Goal: Connect with others: Connect with other users

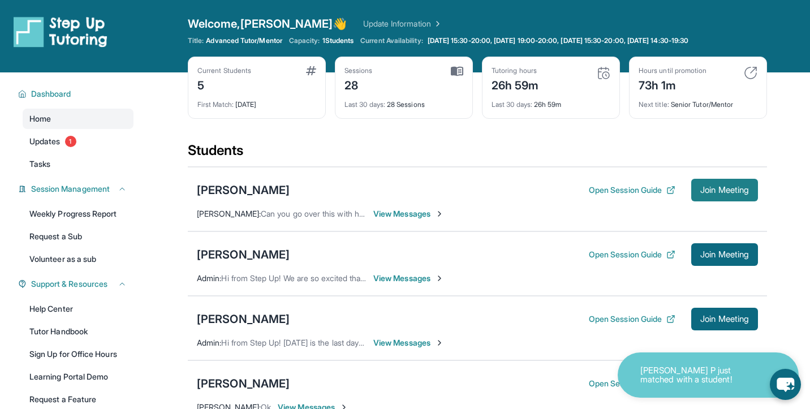
click at [719, 193] on span "Join Meeting" at bounding box center [724, 190] width 49 height 7
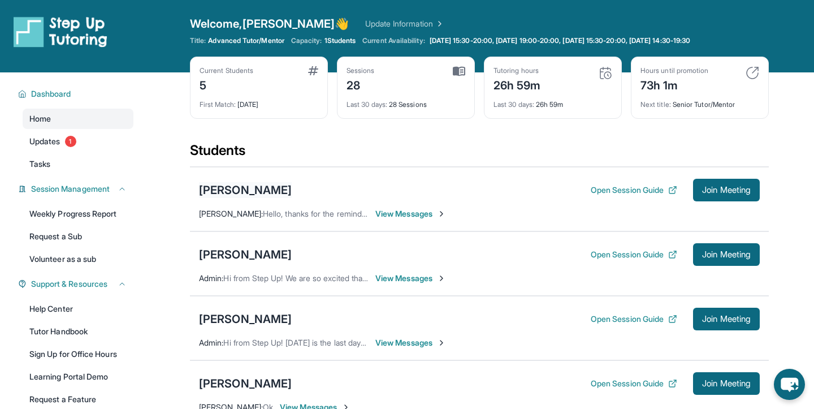
click at [225, 191] on div "[PERSON_NAME]" at bounding box center [245, 190] width 93 height 16
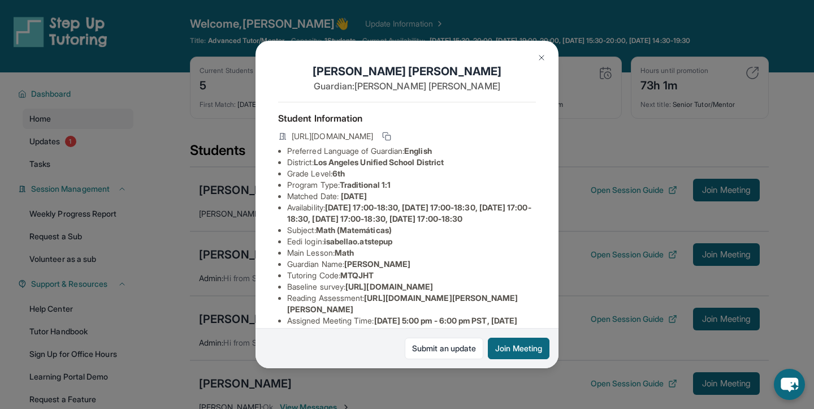
click at [543, 54] on img at bounding box center [541, 57] width 9 height 9
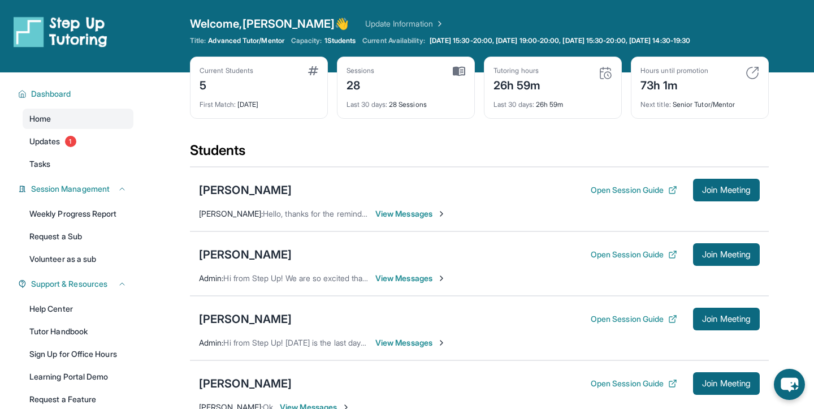
click at [224, 334] on div "[PERSON_NAME] Open Session Guide Join Meeting Admin : Hi from Step Up! [DATE] i…" at bounding box center [479, 328] width 579 height 64
click at [227, 322] on div "[PERSON_NAME]" at bounding box center [245, 319] width 93 height 16
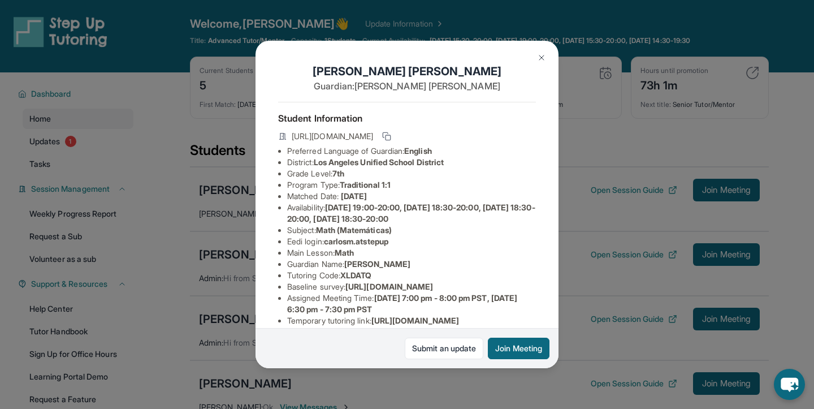
click at [546, 58] on button at bounding box center [541, 57] width 23 height 23
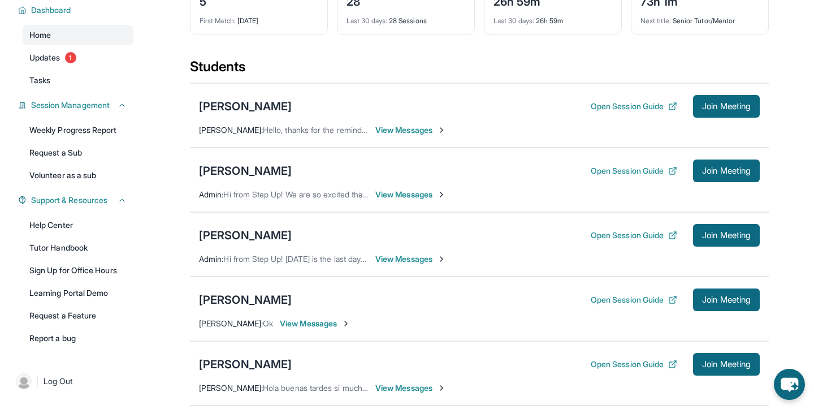
scroll to position [84, 0]
click at [282, 300] on div "[PERSON_NAME]" at bounding box center [245, 299] width 93 height 16
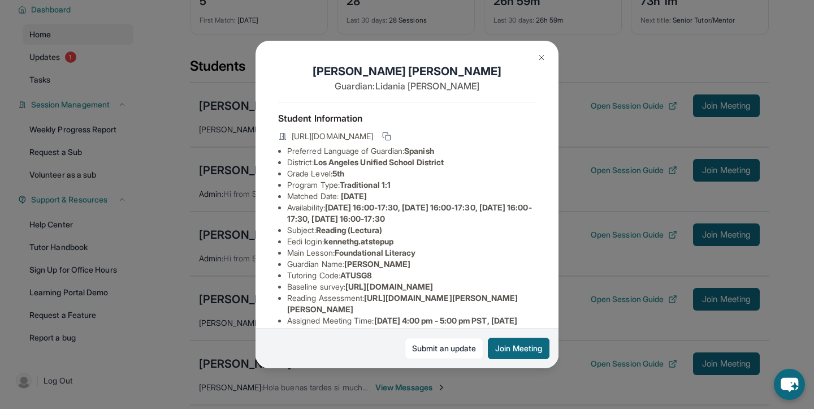
click at [543, 58] on img at bounding box center [541, 57] width 9 height 9
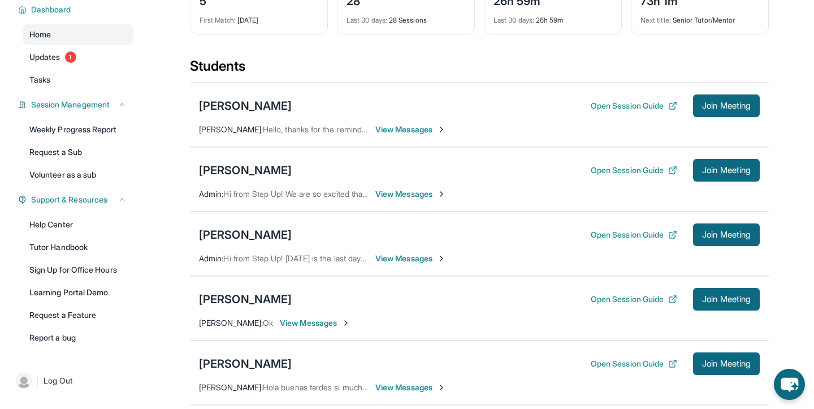
click at [269, 377] on div "[PERSON_NAME] Open Session Guide Join Meeting [PERSON_NAME] : Hola buenas tarde…" at bounding box center [479, 372] width 579 height 64
click at [265, 363] on div "[PERSON_NAME]" at bounding box center [245, 364] width 93 height 16
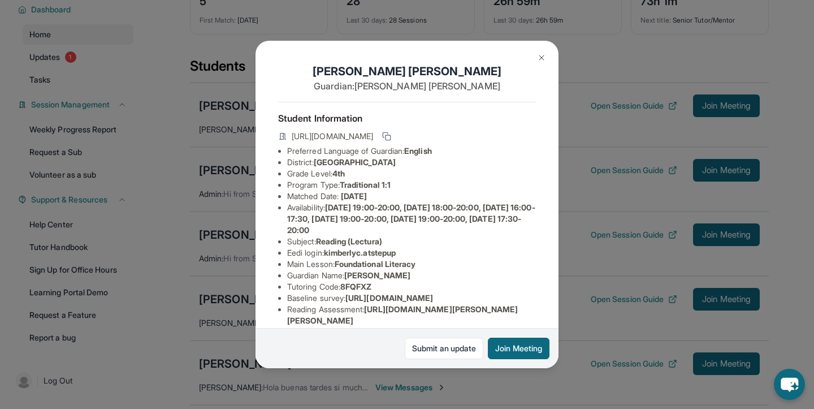
click at [546, 60] on button at bounding box center [541, 57] width 23 height 23
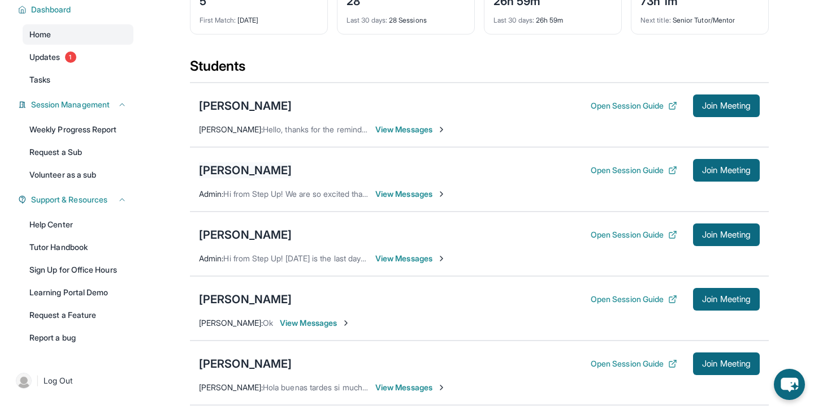
click at [245, 162] on div "[PERSON_NAME] Open Session Guide Join Meeting" at bounding box center [479, 170] width 561 height 23
click at [240, 166] on div "[PERSON_NAME]" at bounding box center [245, 170] width 93 height 16
